Goal: Task Accomplishment & Management: Manage account settings

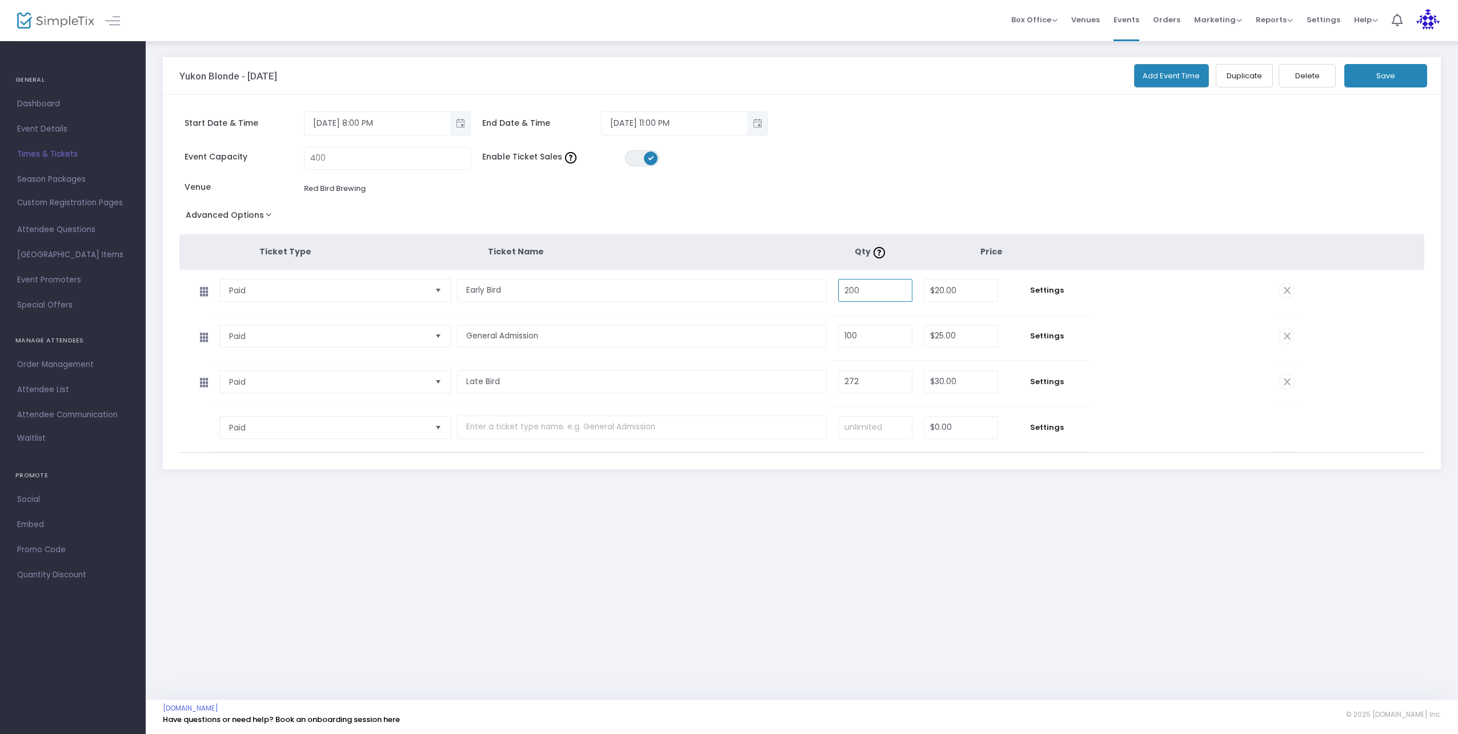
click at [874, 295] on input "200" at bounding box center [875, 290] width 73 height 22
type input "28"
click at [1417, 69] on button "Save" at bounding box center [1385, 75] width 83 height 23
click at [1049, 288] on span "Settings" at bounding box center [1046, 289] width 74 height 11
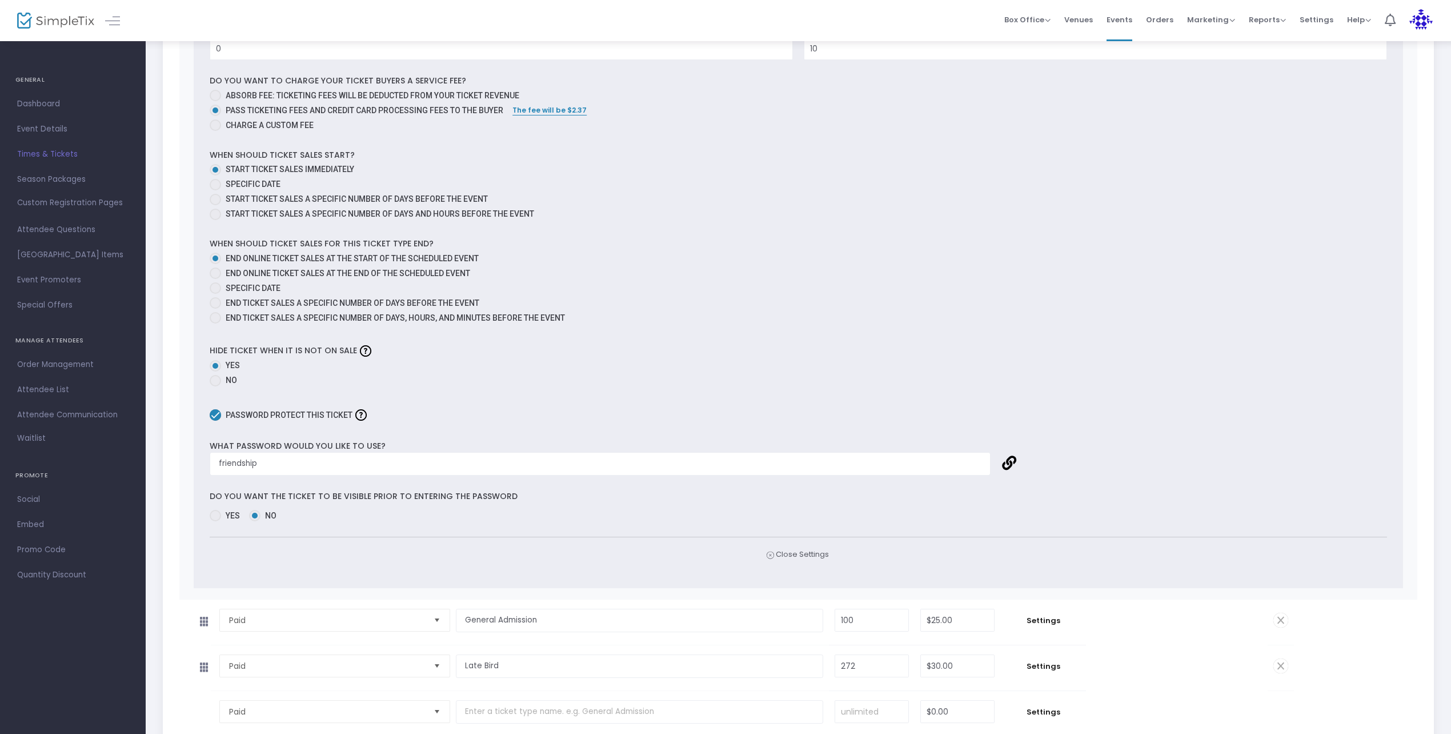
scroll to position [639, 0]
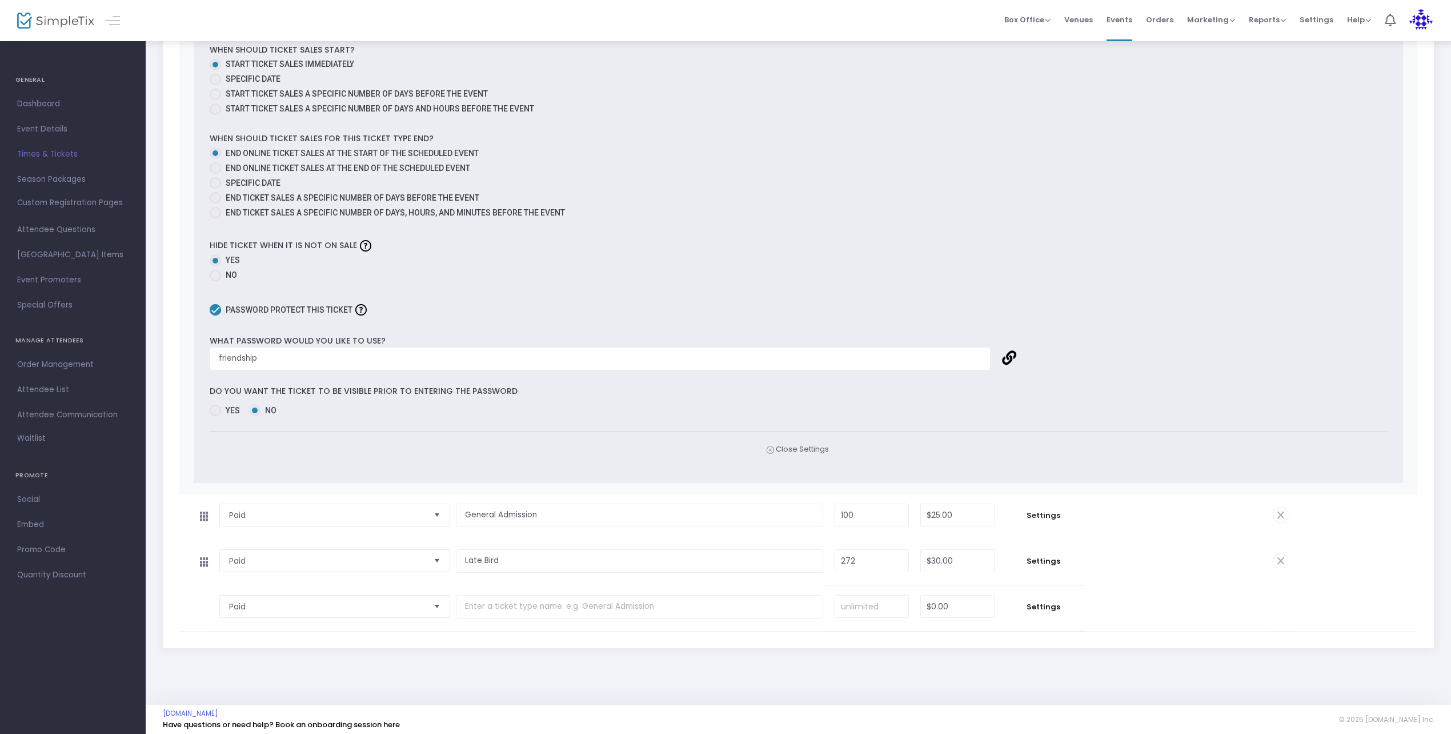
click at [218, 270] on span at bounding box center [215, 275] width 11 height 11
click at [215, 281] on input "No" at bounding box center [215, 281] width 1 height 1
radio input "true"
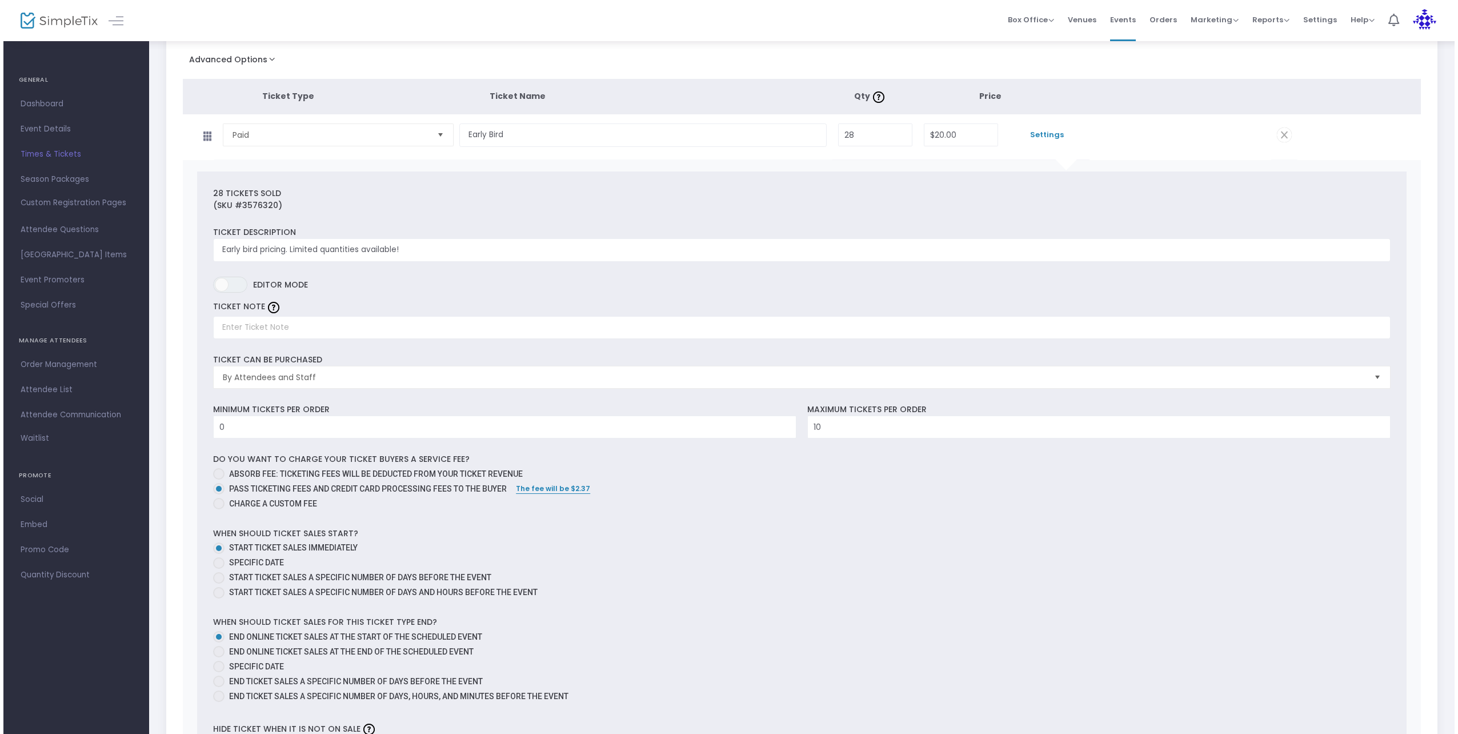
scroll to position [0, 0]
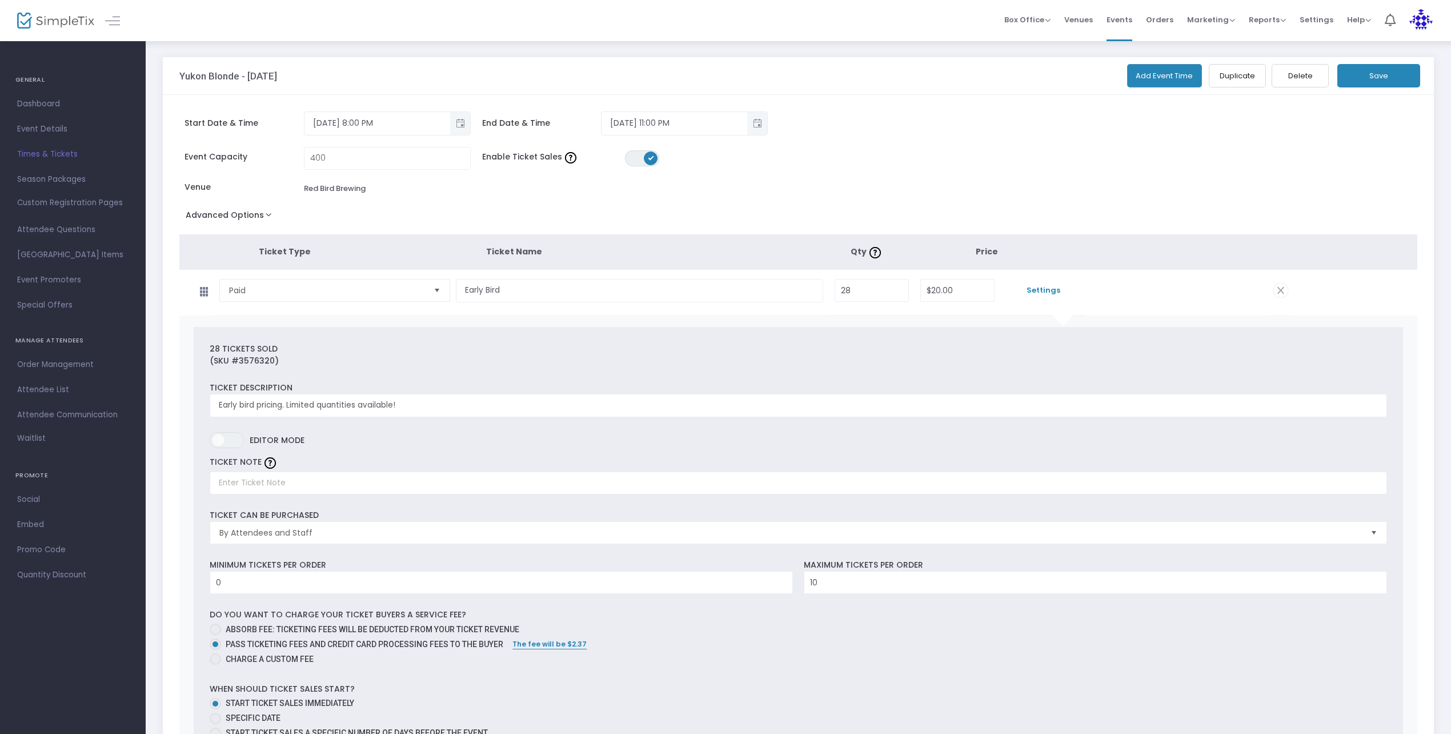
click at [1377, 79] on button "Save" at bounding box center [1378, 75] width 83 height 23
